Goal: Check status: Check status

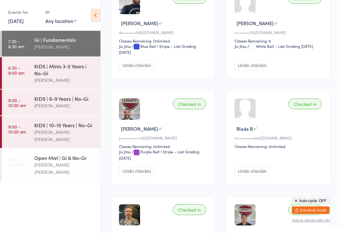
click at [8, 19] on link "11 Oct, 2025" at bounding box center [15, 20] width 15 height 7
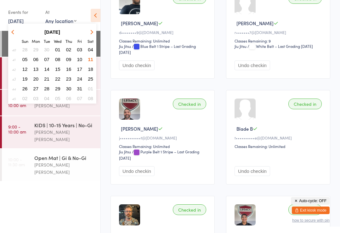
click at [36, 70] on span "13" at bounding box center [35, 68] width 5 height 5
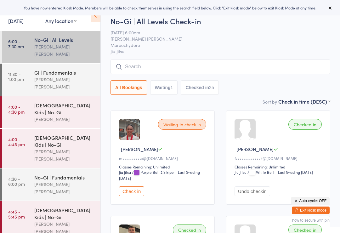
click at [24, 24] on link "[DATE]" at bounding box center [15, 20] width 15 height 7
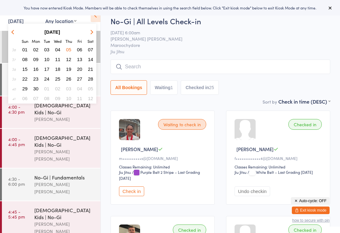
click at [60, 31] on strong "[DATE]" at bounding box center [52, 31] width 16 height 5
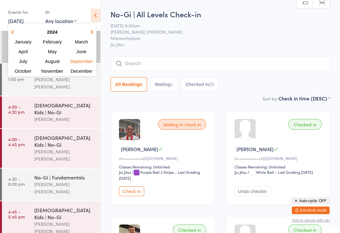
click at [52, 28] on button "2024" at bounding box center [52, 32] width 28 height 8
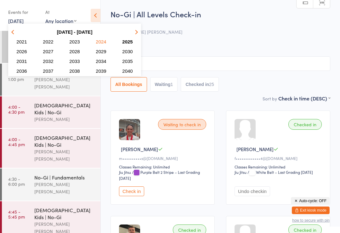
click at [129, 41] on span "2025" at bounding box center [127, 41] width 10 height 5
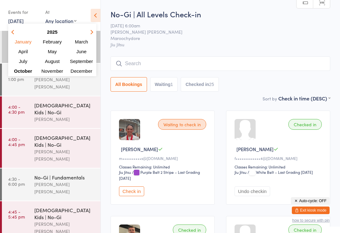
click at [22, 74] on span "October" at bounding box center [23, 70] width 18 height 5
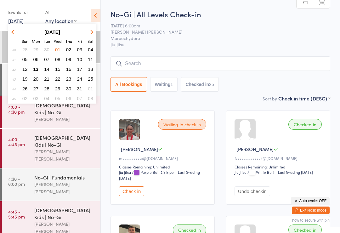
click at [35, 71] on span "13" at bounding box center [35, 68] width 5 height 5
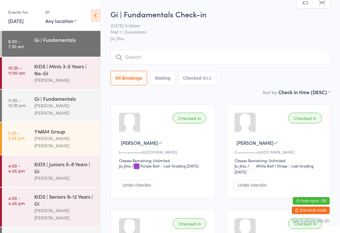
click at [47, 70] on div "KIDS | Minis 3-5 Years | No-Gi" at bounding box center [64, 70] width 61 height 14
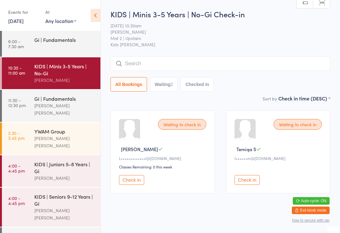
click at [181, 60] on input "search" at bounding box center [220, 63] width 220 height 14
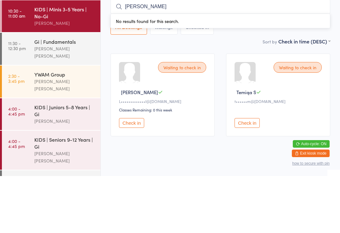
type input "[PERSON_NAME]"
click at [253, 95] on div "Sort by Check in time (DESC) First name (ASC) First name (DESC) Last name (ASC)…" at bounding box center [220, 98] width 220 height 7
